Goal: Task Accomplishment & Management: Manage account settings

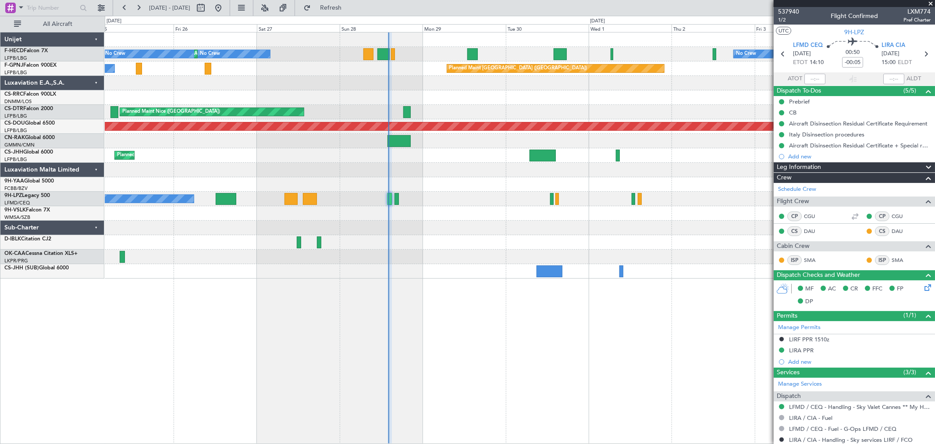
click at [372, 138] on div "No Crew Planned Maint [GEOGRAPHIC_DATA] ([GEOGRAPHIC_DATA]) No Crew No Crew Pla…" at bounding box center [520, 155] width 830 height 246
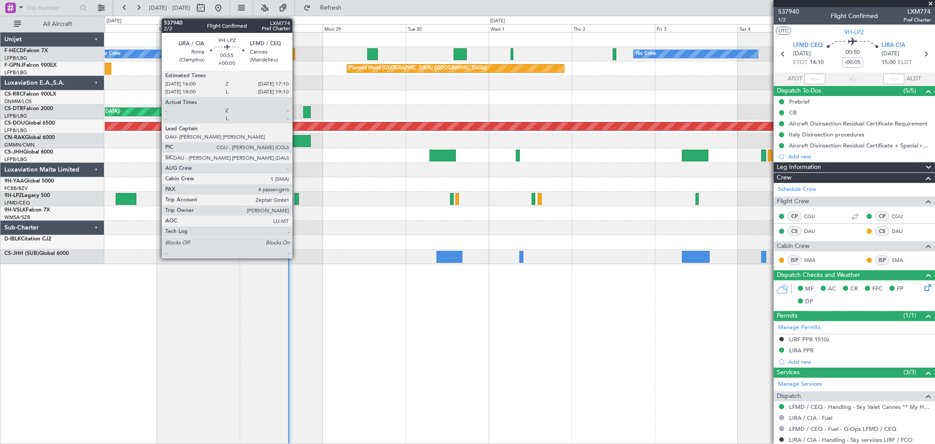
click at [297, 196] on div at bounding box center [297, 199] width 4 height 12
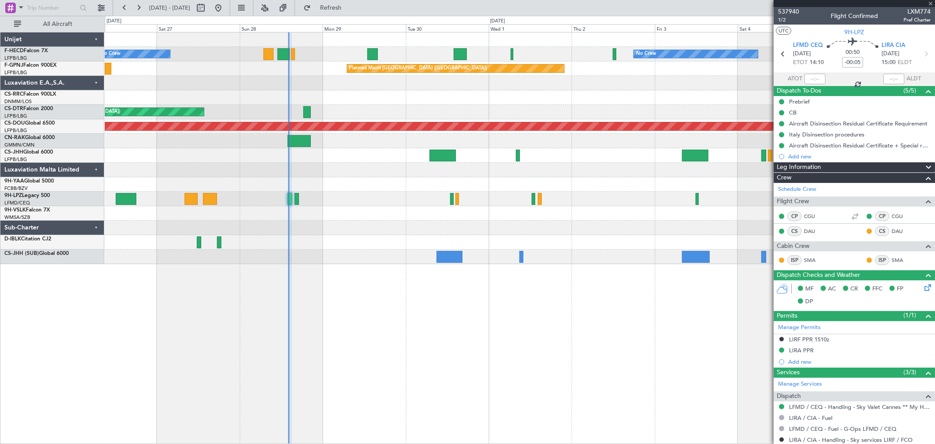
type input "4"
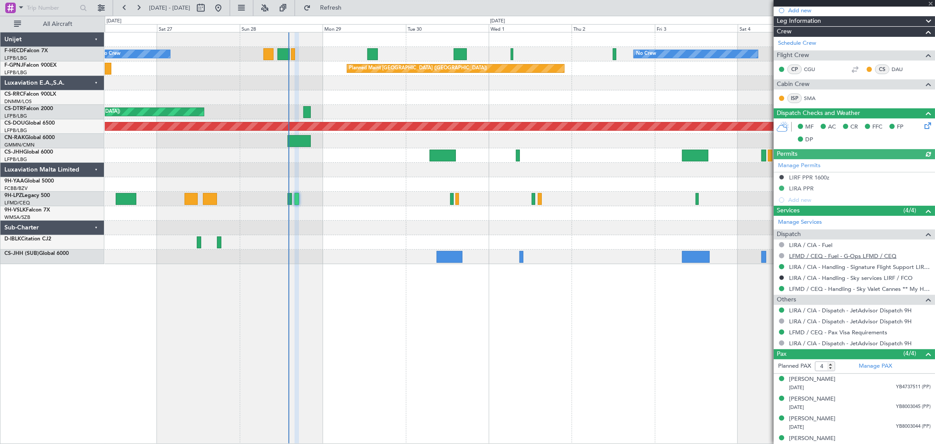
scroll to position [154, 0]
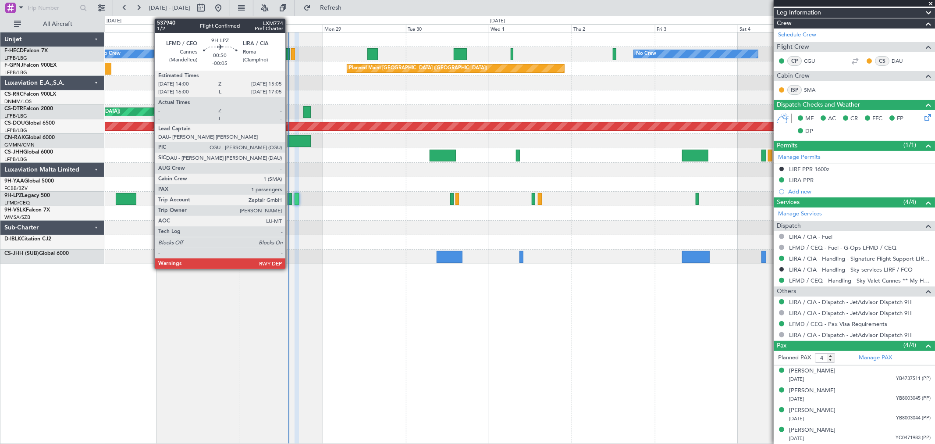
click at [290, 198] on div at bounding box center [290, 199] width 4 height 12
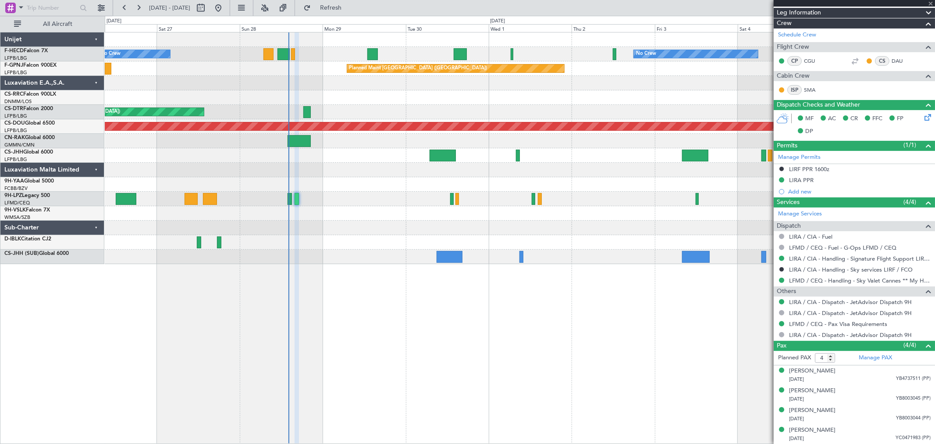
type input "-00:05"
type input "1"
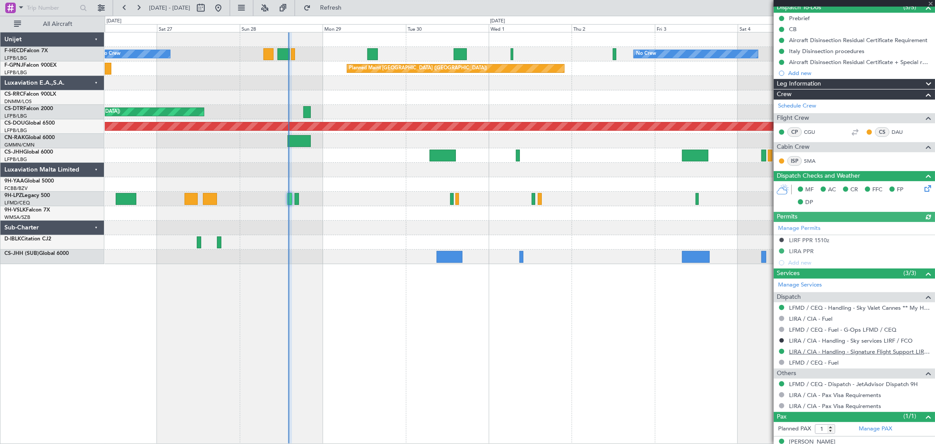
scroll to position [95, 0]
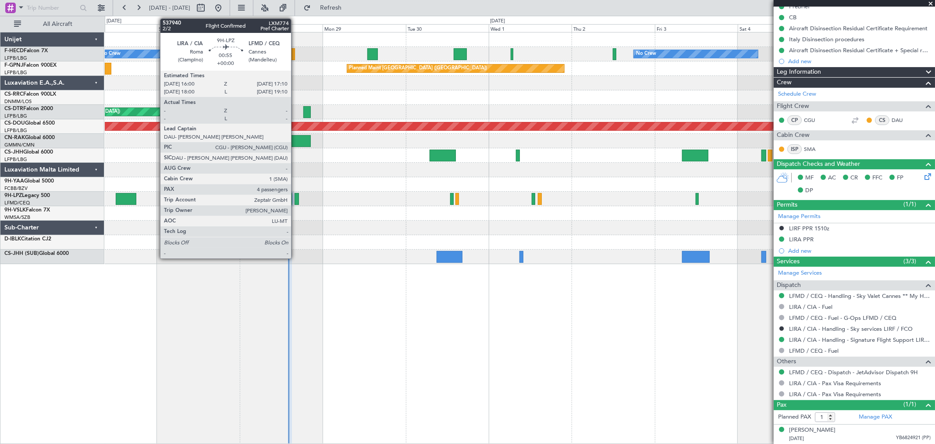
click at [296, 198] on div at bounding box center [297, 199] width 4 height 12
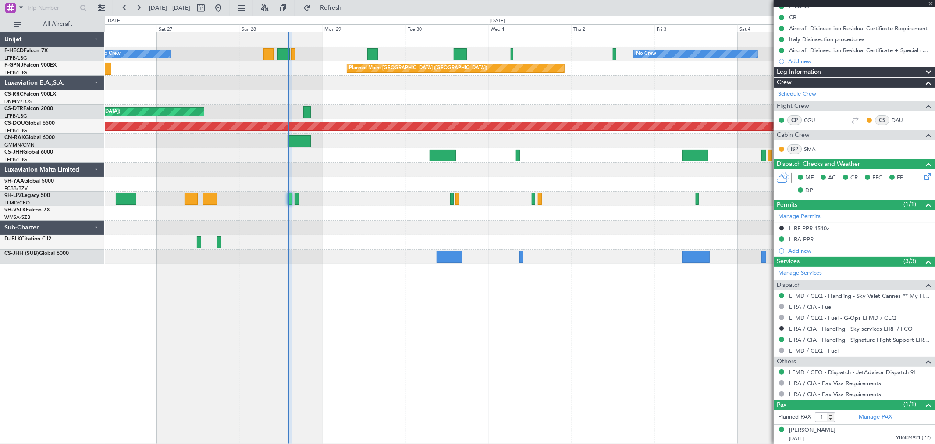
type input "4"
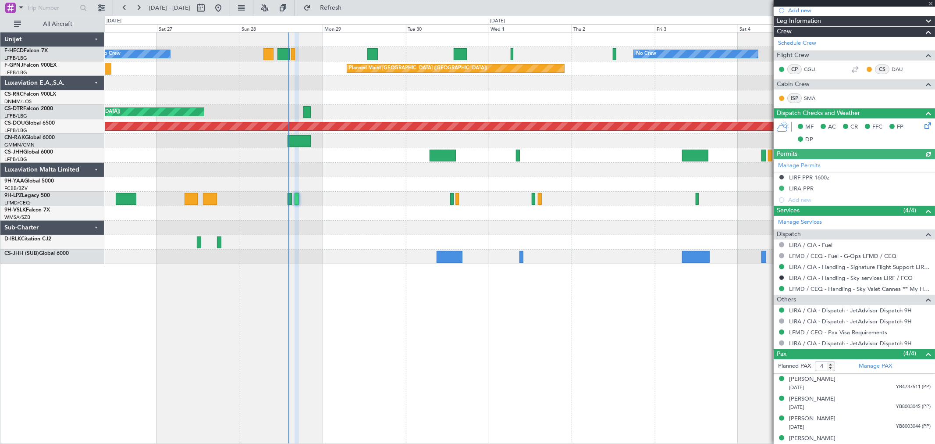
scroll to position [154, 0]
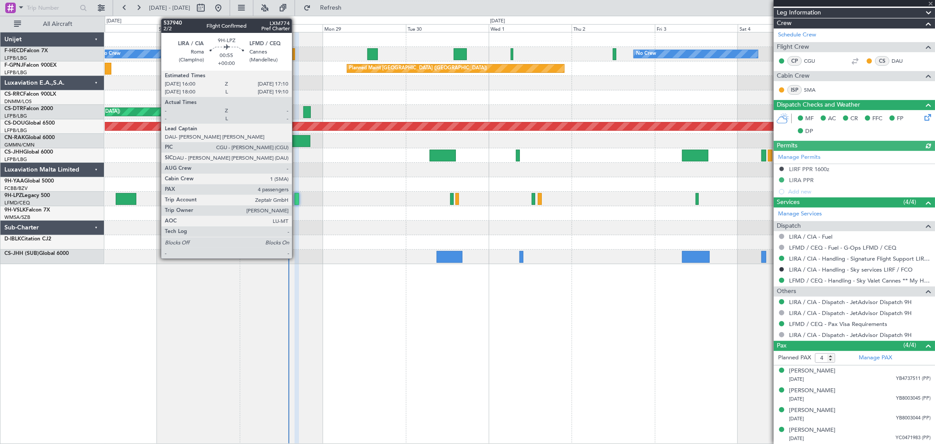
click at [296, 197] on div at bounding box center [297, 199] width 4 height 12
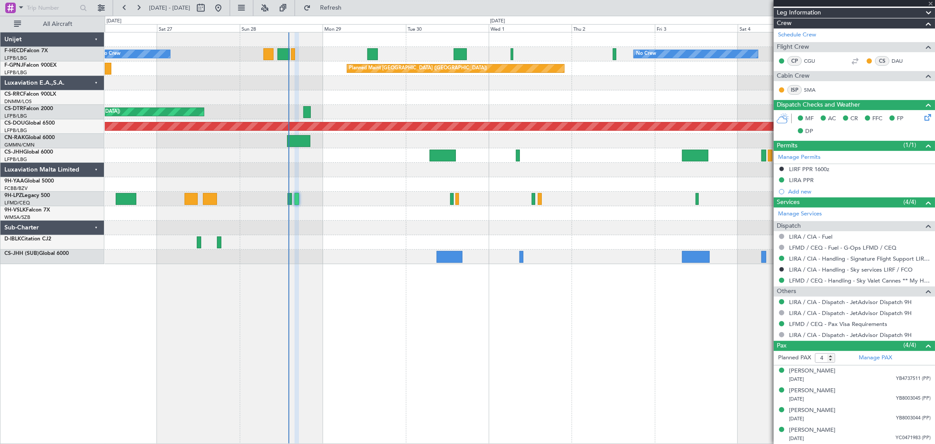
scroll to position [0, 0]
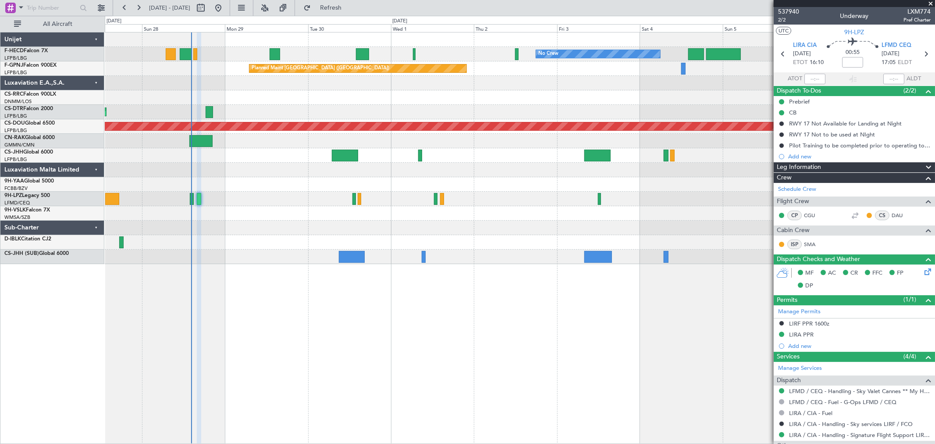
click at [285, 53] on div "No Crew No Crew Planned Maint [GEOGRAPHIC_DATA] ([GEOGRAPHIC_DATA]) No Crew Pla…" at bounding box center [520, 148] width 830 height 232
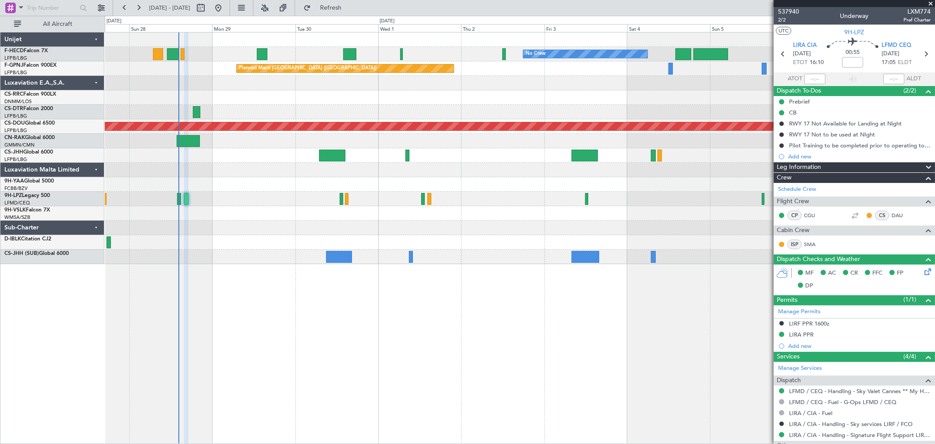
click at [262, 53] on div at bounding box center [262, 54] width 11 height 12
type input "+00:15"
type input "1"
